Goal: Task Accomplishment & Management: Use online tool/utility

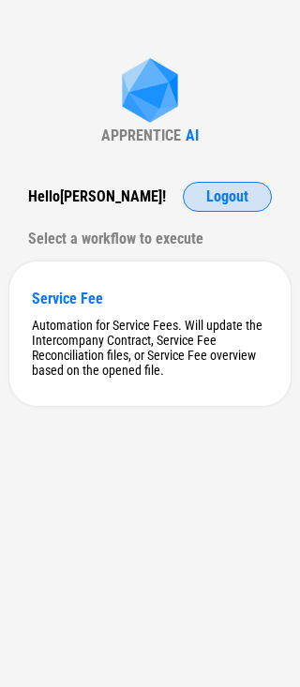
click at [243, 192] on span "Logout" at bounding box center [227, 196] width 42 height 15
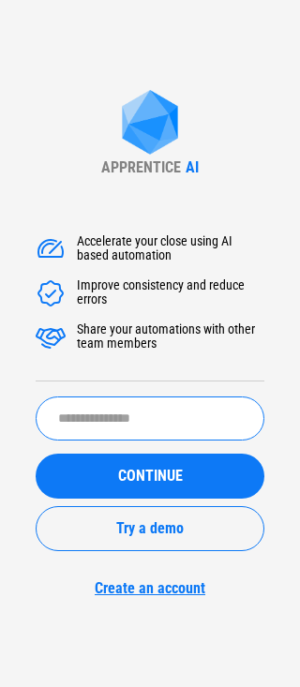
click at [117, 399] on input "text" at bounding box center [150, 419] width 229 height 44
type input "*******"
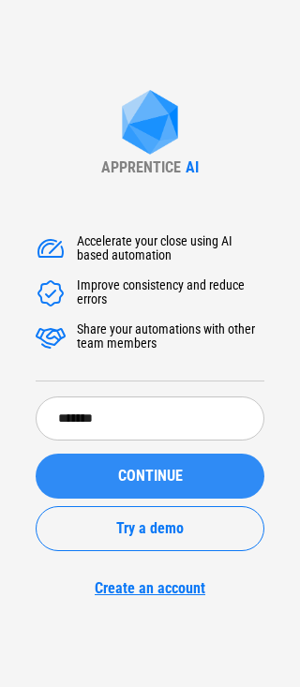
click at [136, 481] on span "CONTINUE" at bounding box center [150, 476] width 65 height 15
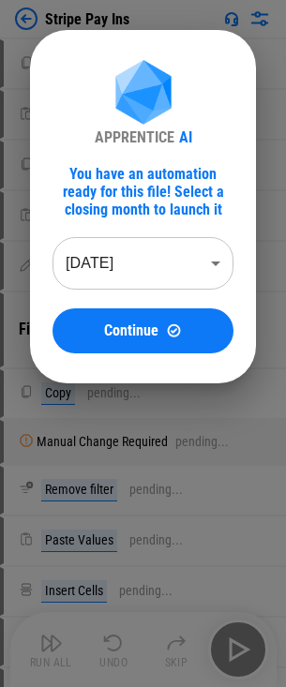
click at [162, 274] on body "Stripe Pay Ins Copy pending... Paste Values pending... Copy pending... Paste Va…" at bounding box center [143, 343] width 286 height 687
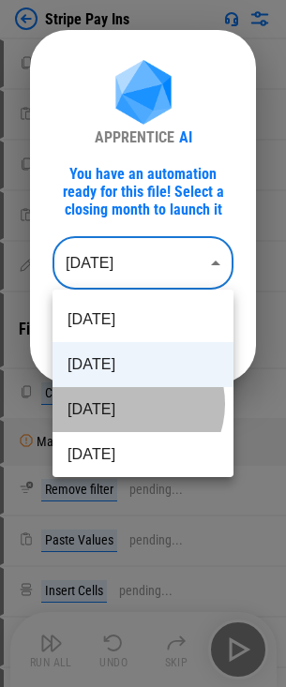
click at [129, 404] on li "[DATE]" at bounding box center [143, 409] width 181 height 45
type input "********"
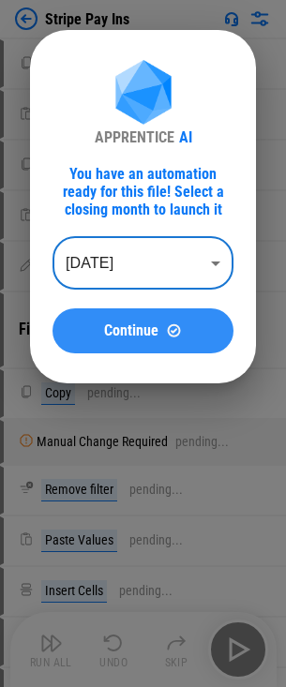
click at [133, 323] on span "Continue" at bounding box center [131, 330] width 54 height 15
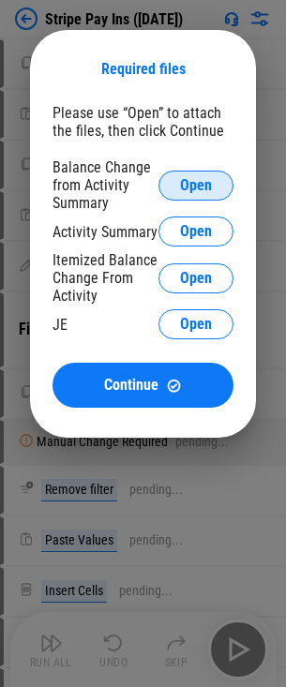
click at [203, 185] on span "Open" at bounding box center [196, 185] width 32 height 15
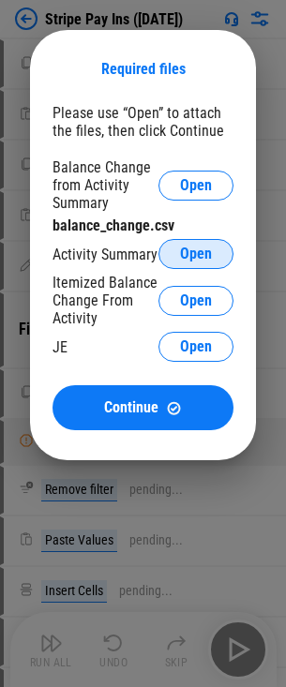
click at [206, 261] on span "Open" at bounding box center [196, 254] width 32 height 15
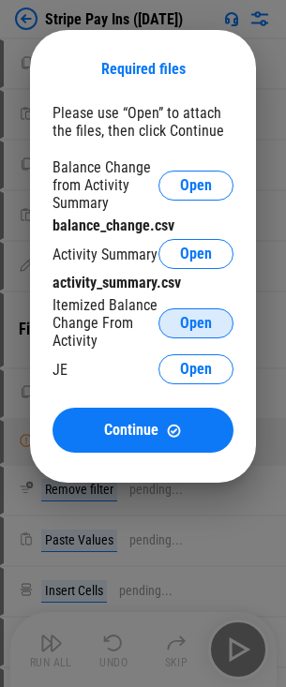
click at [178, 330] on button "Open" at bounding box center [195, 323] width 75 height 30
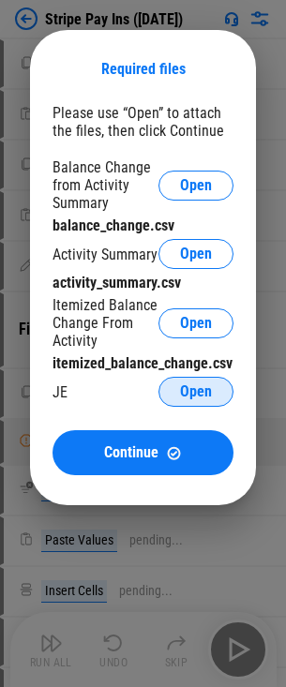
click at [180, 402] on button "Open" at bounding box center [195, 392] width 75 height 30
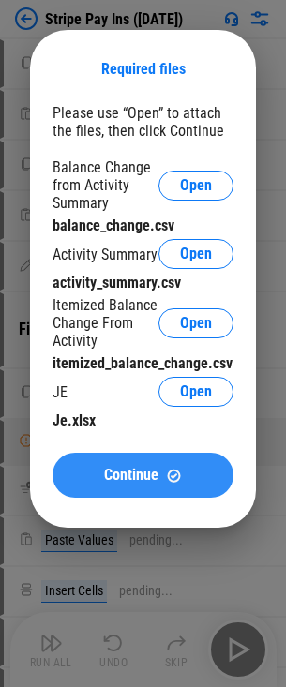
click at [136, 488] on button "Continue" at bounding box center [143, 475] width 181 height 45
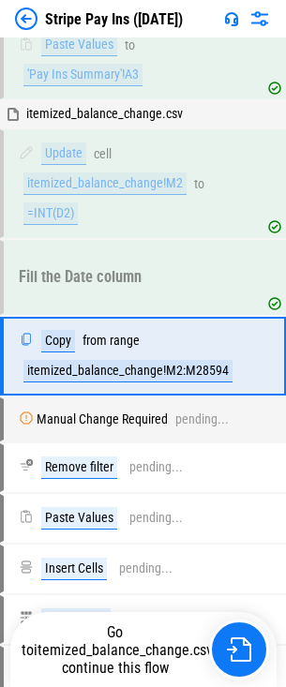
scroll to position [456, 0]
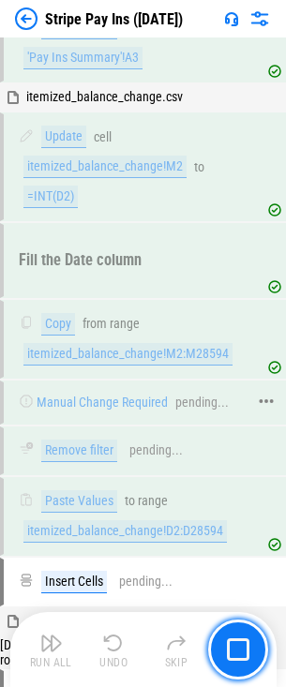
click at [197, 396] on div "Manual Change Required pending..." at bounding box center [135, 403] width 262 height 40
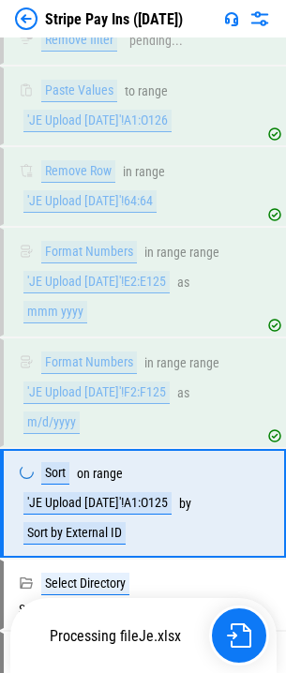
scroll to position [8281, 0]
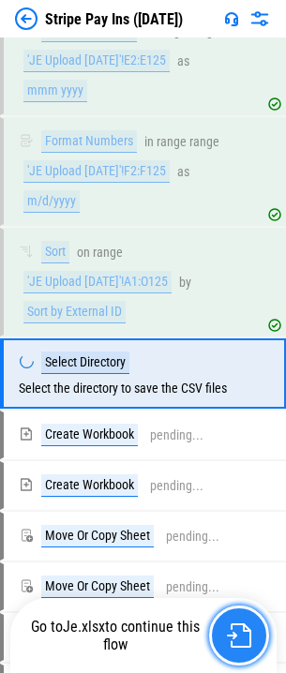
click at [232, 624] on img "button" at bounding box center [239, 636] width 24 height 24
click at [238, 631] on img "button" at bounding box center [239, 636] width 24 height 24
click at [253, 639] on button "button" at bounding box center [239, 636] width 60 height 60
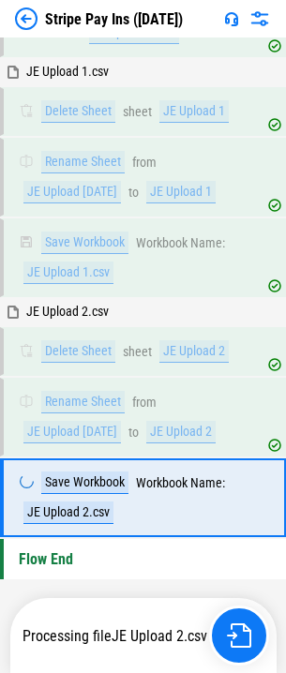
scroll to position [9101, 0]
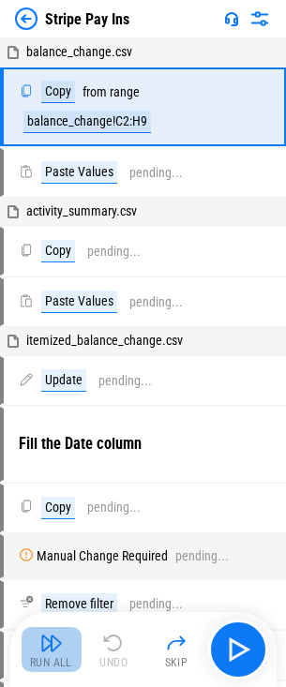
click at [56, 652] on img "button" at bounding box center [51, 643] width 23 height 23
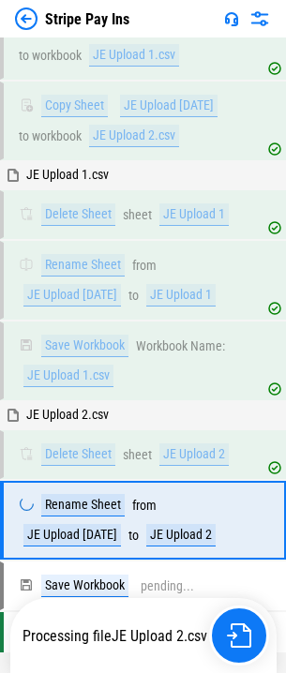
scroll to position [9071, 0]
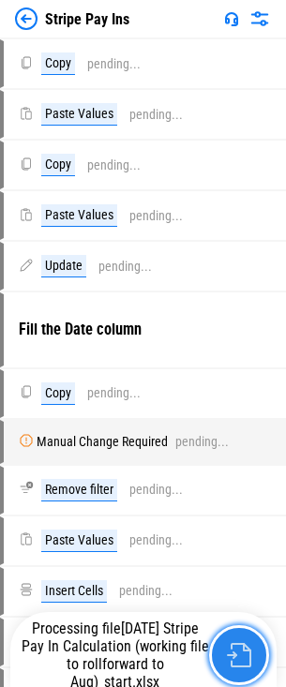
click at [225, 660] on button "button" at bounding box center [239, 655] width 60 height 60
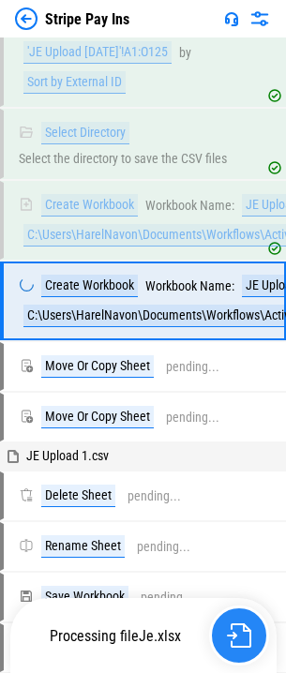
scroll to position [8621, 0]
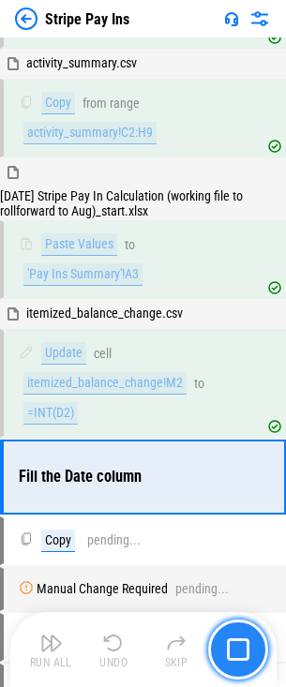
click at [240, 660] on img "button" at bounding box center [238, 650] width 23 height 23
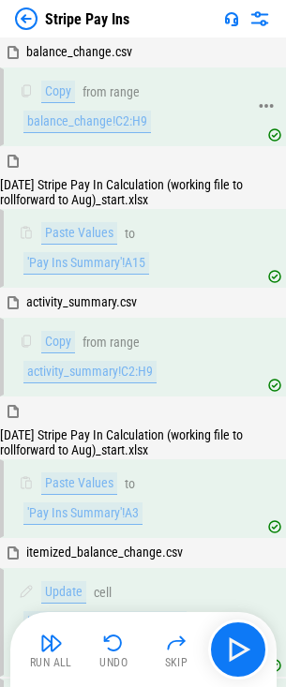
click at [105, 89] on div "from" at bounding box center [95, 92] width 24 height 14
click at [112, 90] on div "range" at bounding box center [125, 92] width 30 height 14
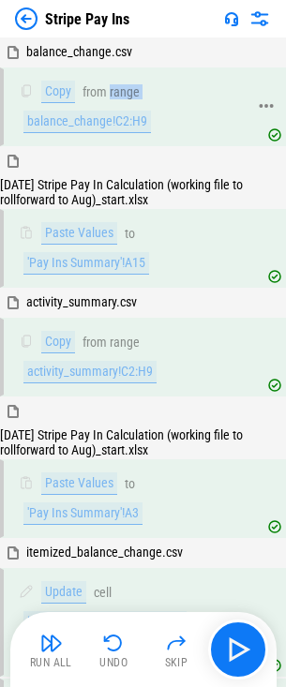
click at [112, 90] on div "range" at bounding box center [125, 92] width 30 height 14
click at [125, 91] on div "range" at bounding box center [125, 92] width 30 height 14
drag, startPoint x: 141, startPoint y: 93, endPoint x: 88, endPoint y: 94, distance: 52.5
click at [88, 94] on div "Copy from range balance_change!C2:H9" at bounding box center [133, 107] width 228 height 53
click at [88, 94] on div "from" at bounding box center [95, 92] width 24 height 14
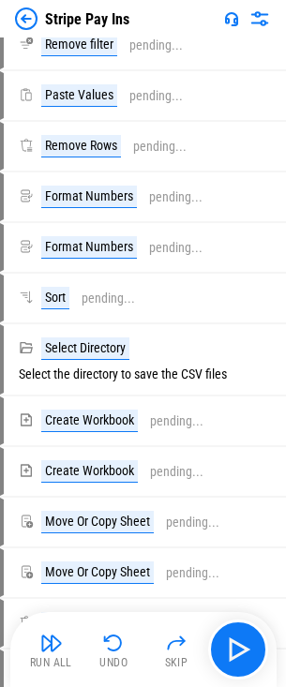
scroll to position [6141, 0]
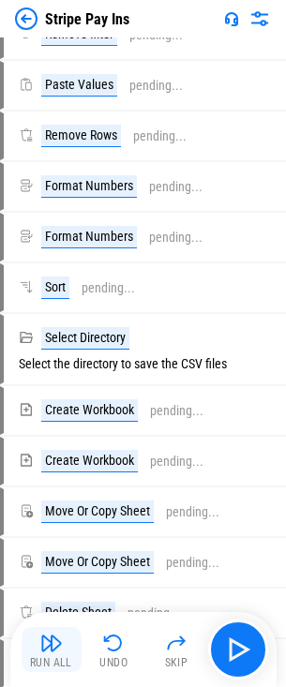
click at [57, 645] on img "button" at bounding box center [51, 643] width 23 height 23
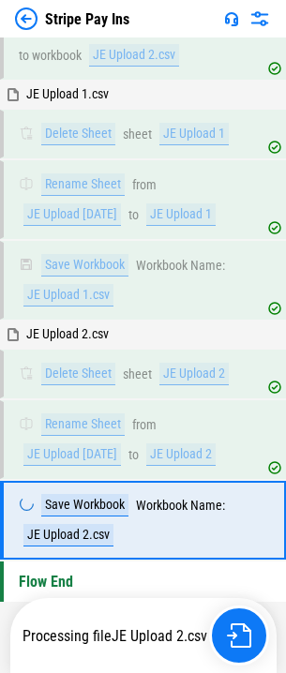
scroll to position [9101, 0]
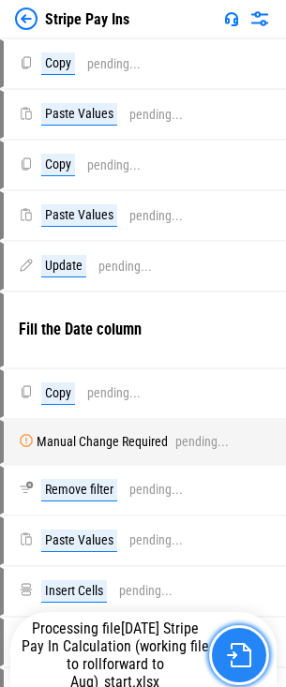
click at [255, 651] on button "button" at bounding box center [239, 655] width 60 height 60
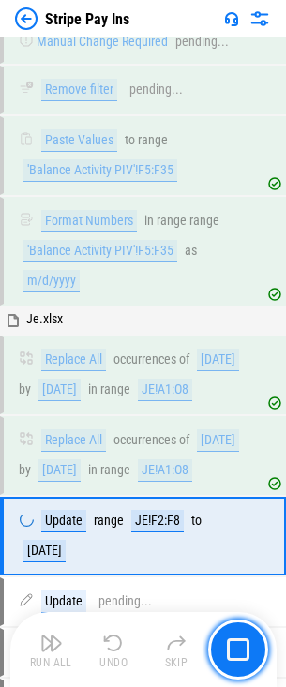
scroll to position [2102, 0]
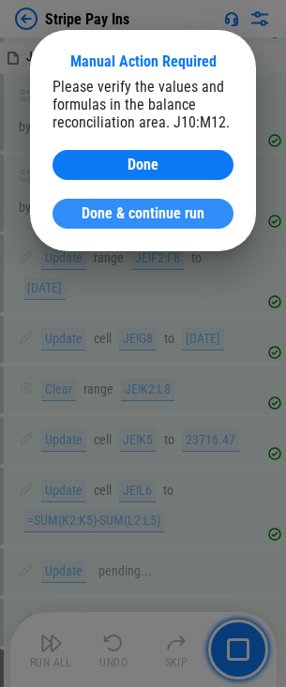
click at [105, 206] on span "Done & continue run" at bounding box center [143, 213] width 123 height 15
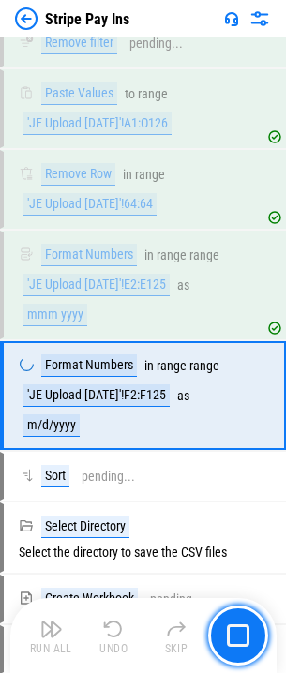
scroll to position [8171, 0]
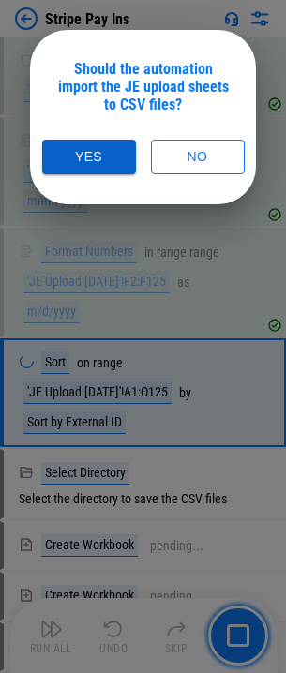
click at [83, 164] on button "Yes" at bounding box center [89, 157] width 94 height 35
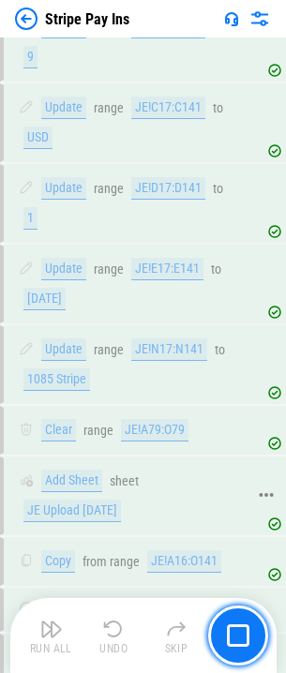
scroll to position [7608, 0]
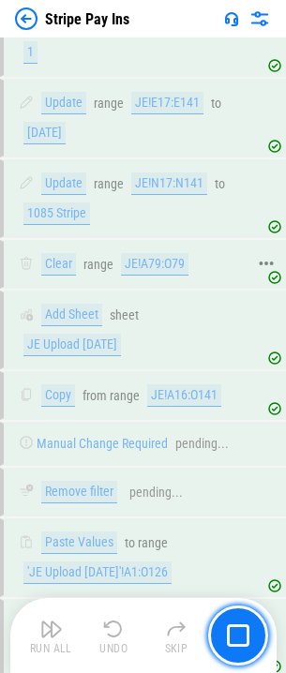
click at [169, 276] on div "JE!A79:O79" at bounding box center [155, 264] width 68 height 23
click at [135, 276] on div "JE!A79:O79" at bounding box center [155, 264] width 68 height 23
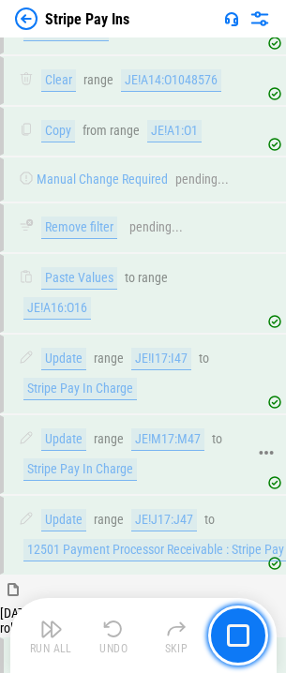
scroll to position [3389, 0]
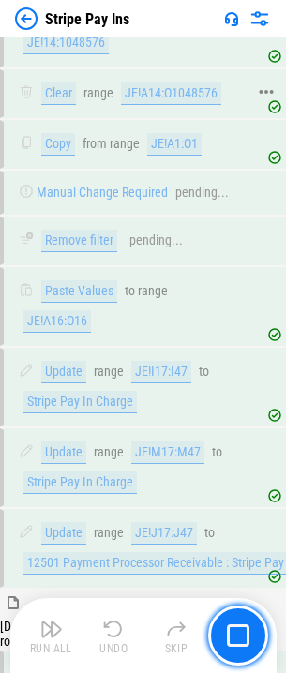
click at [157, 105] on div "JE!A14:O1048576" at bounding box center [171, 94] width 100 height 23
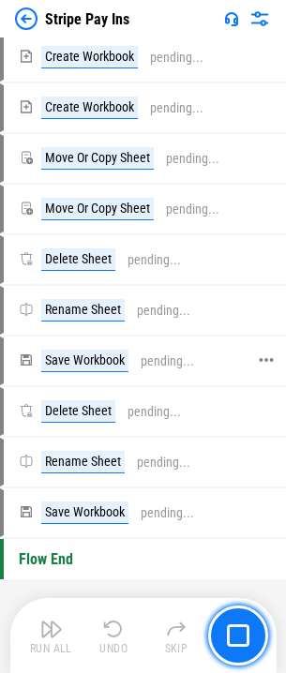
scroll to position [8338, 0]
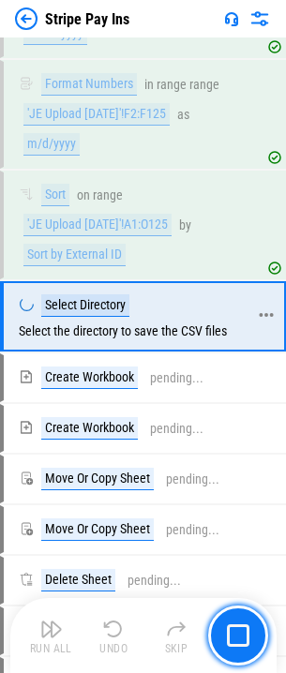
click at [109, 338] on div "Select Directory Select the directory to save the CSV files" at bounding box center [133, 316] width 228 height 44
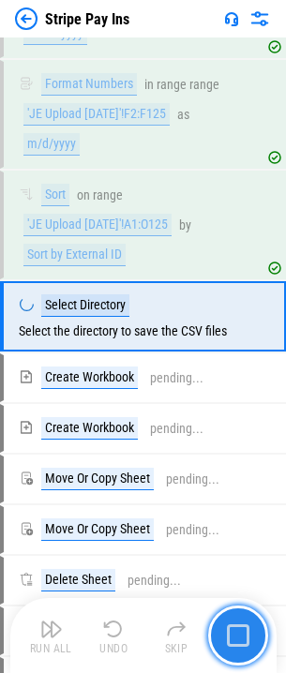
click at [217, 615] on button "button" at bounding box center [238, 636] width 60 height 60
click at [244, 644] on img "button" at bounding box center [238, 635] width 23 height 23
click at [241, 639] on img "button" at bounding box center [238, 635] width 23 height 23
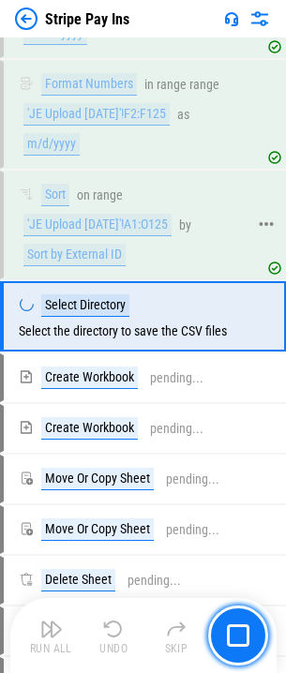
click at [34, 266] on div "Sort by External ID" at bounding box center [74, 255] width 102 height 23
click at [85, 317] on div "Select Directory" at bounding box center [85, 305] width 88 height 23
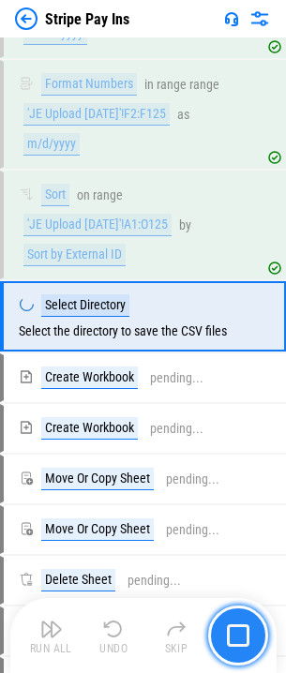
click at [247, 611] on button "button" at bounding box center [238, 636] width 60 height 60
click at [239, 614] on button "button" at bounding box center [238, 636] width 60 height 60
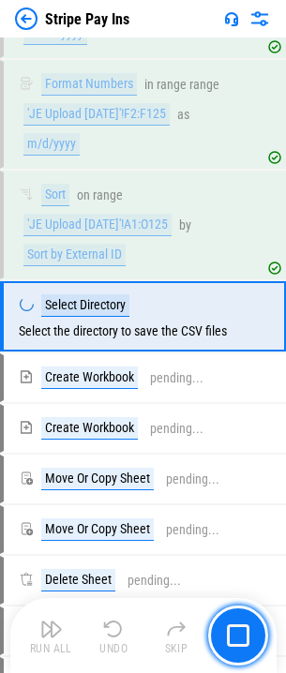
click at [120, 350] on div "Select Directory Select the directory to save the CSV files" at bounding box center [135, 316] width 262 height 67
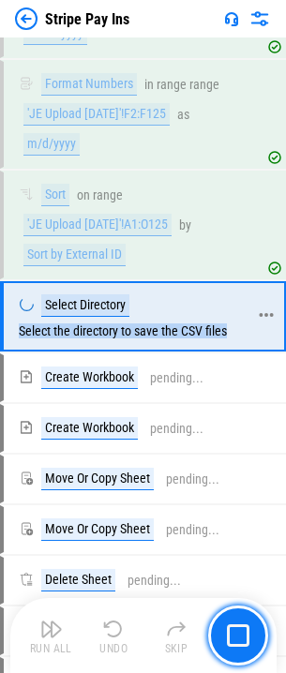
click at [120, 350] on div "Select Directory Select the directory to save the CSV files" at bounding box center [135, 316] width 262 height 67
click at [126, 338] on div "Select Directory Select the directory to save the CSV files" at bounding box center [133, 316] width 228 height 44
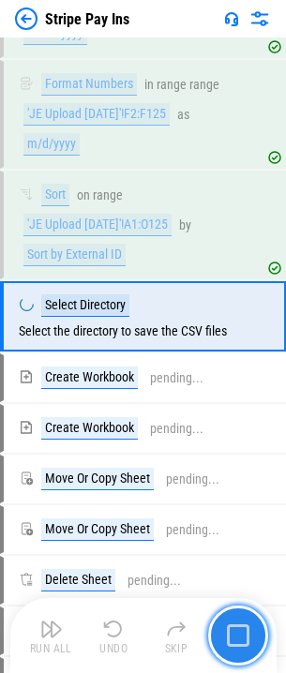
click at [234, 627] on img "button" at bounding box center [238, 635] width 23 height 23
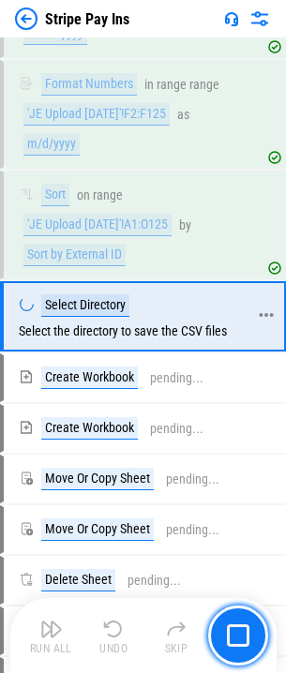
click at [53, 338] on div "Select Directory Select the directory to save the CSV files" at bounding box center [133, 316] width 228 height 44
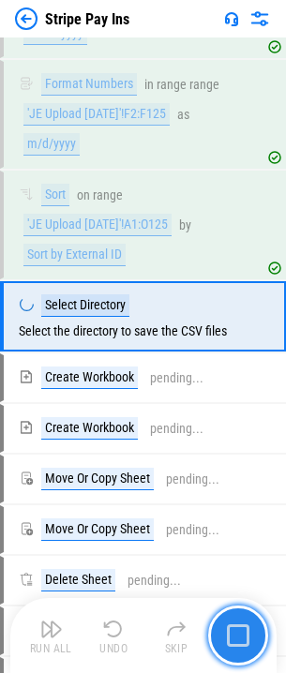
click at [241, 617] on button "button" at bounding box center [238, 636] width 60 height 60
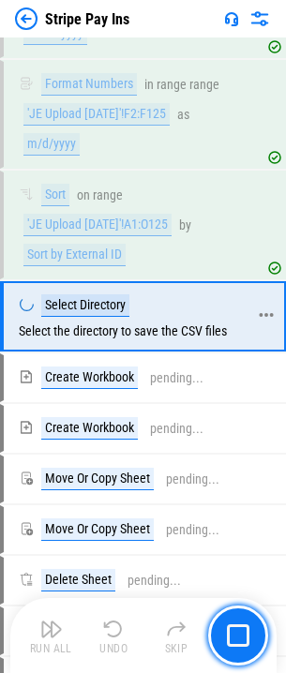
click at [154, 338] on div "Select Directory Select the directory to save the CSV files" at bounding box center [133, 316] width 228 height 44
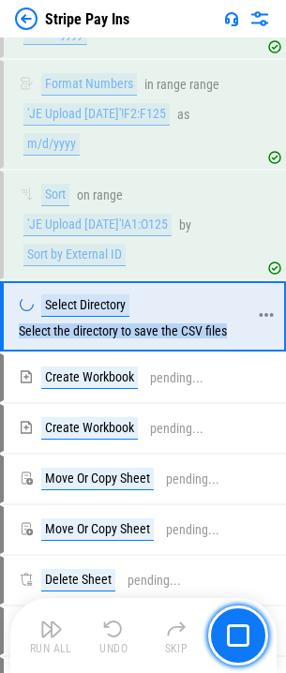
click at [174, 338] on div "Select Directory Select the directory to save the CSV files" at bounding box center [133, 316] width 228 height 44
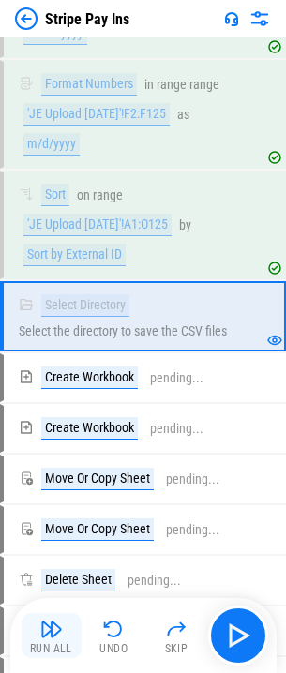
click at [61, 639] on img "button" at bounding box center [51, 629] width 23 height 23
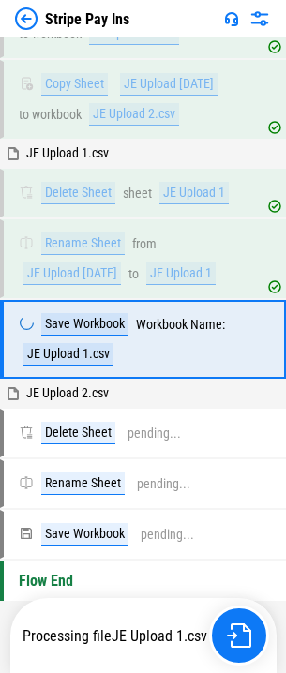
scroll to position [9022, 0]
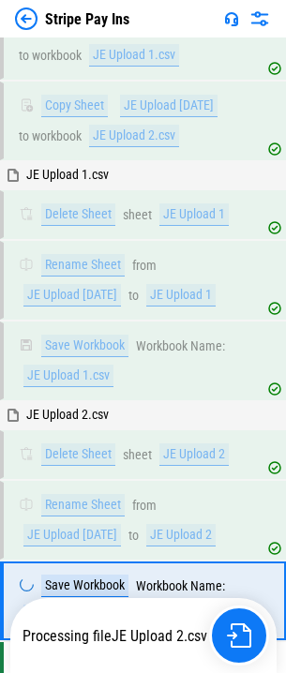
scroll to position [9101, 0]
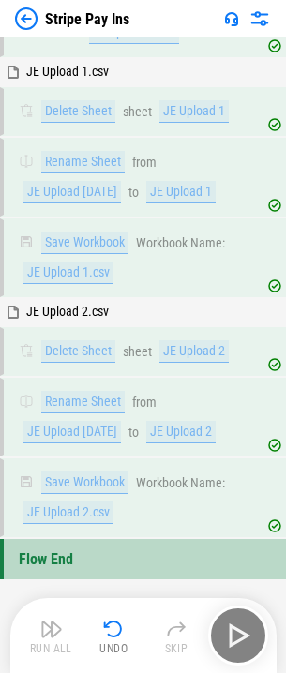
scroll to position [9101, 0]
